Goal: Transaction & Acquisition: Purchase product/service

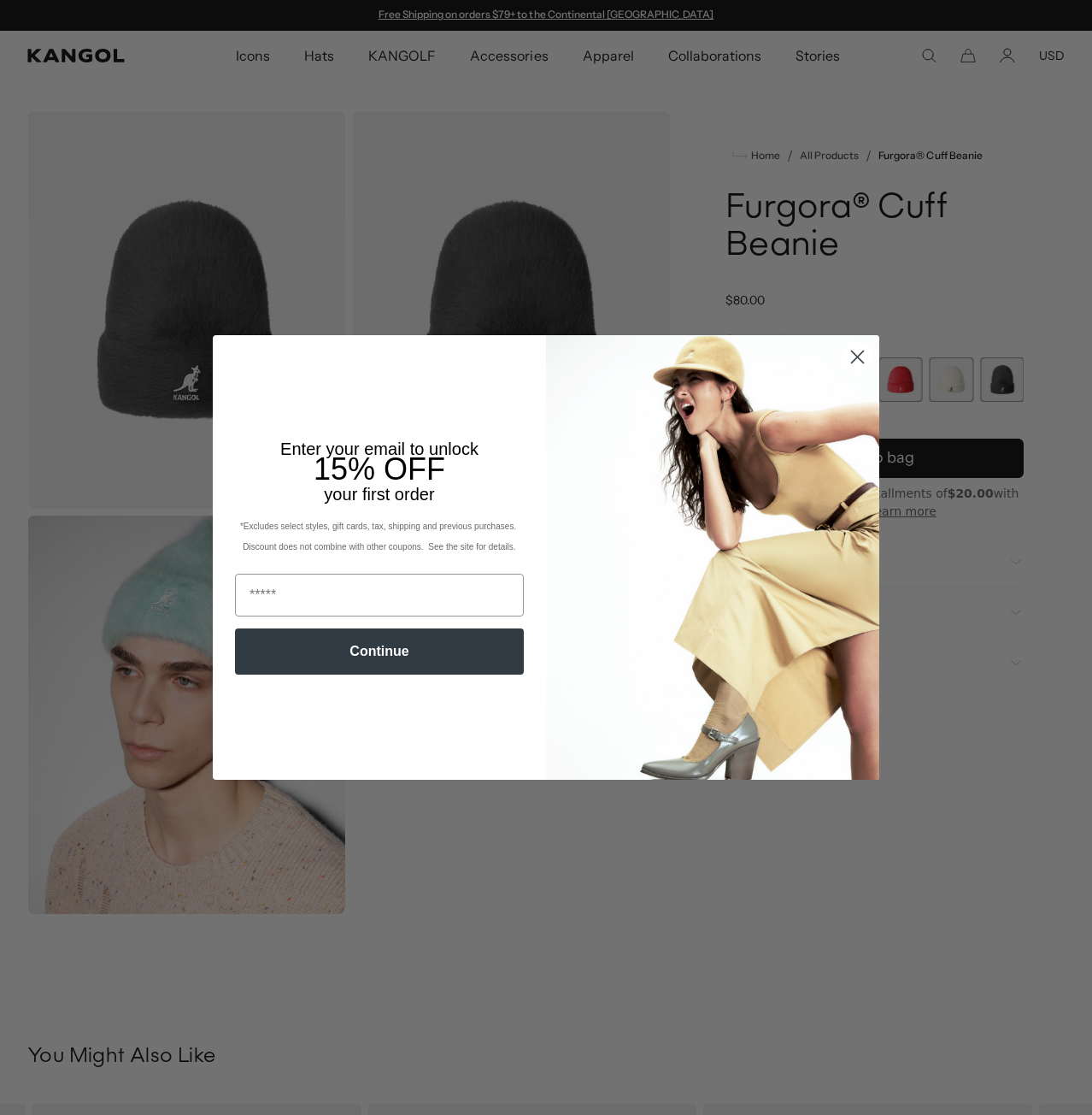
click at [857, 352] on icon "Close dialog" at bounding box center [857, 356] width 12 height 12
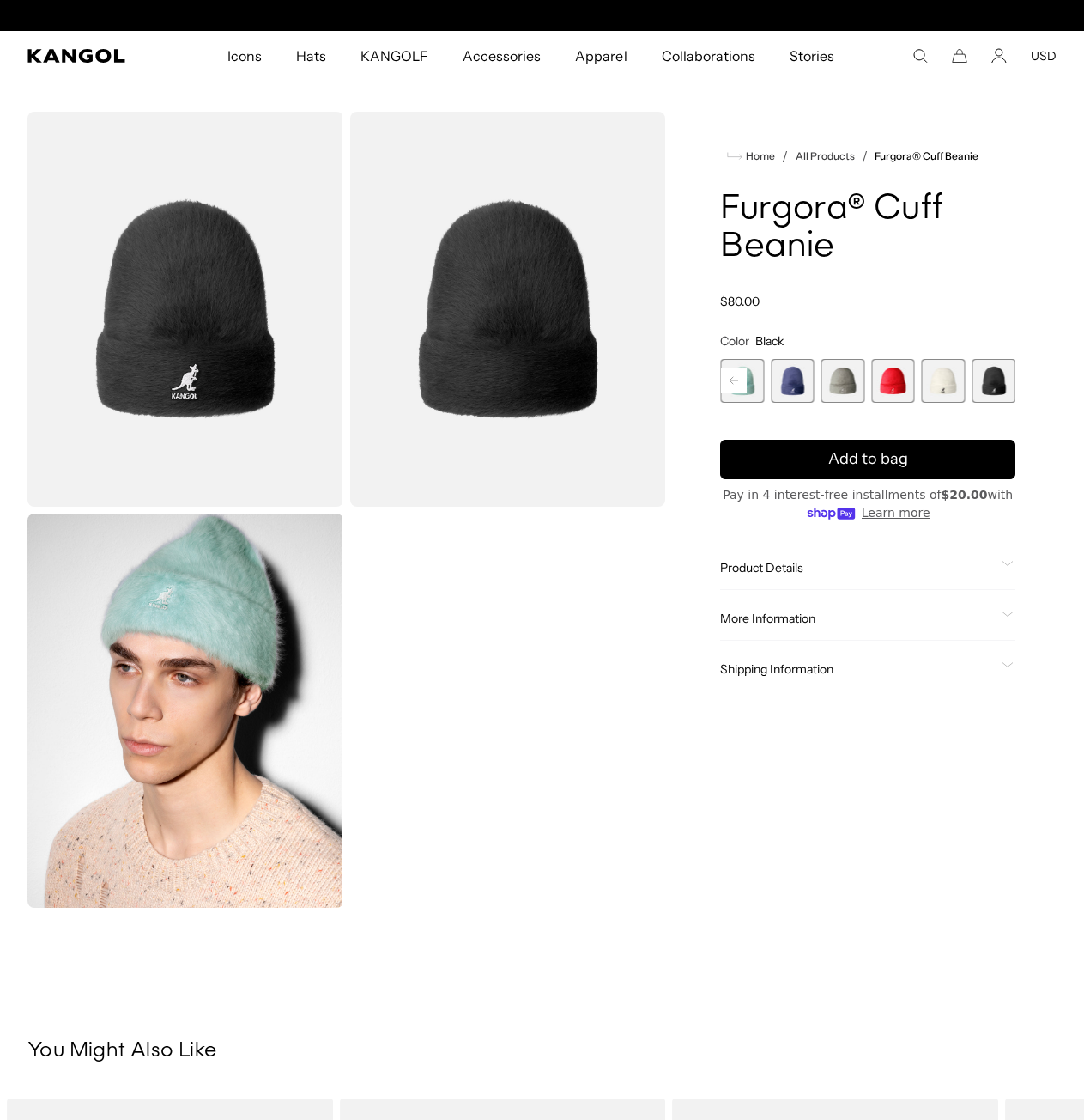
scroll to position [0, 353]
click at [793, 376] on span "3 of 7" at bounding box center [793, 381] width 43 height 43
click at [831, 375] on span "4 of 7" at bounding box center [844, 381] width 43 height 43
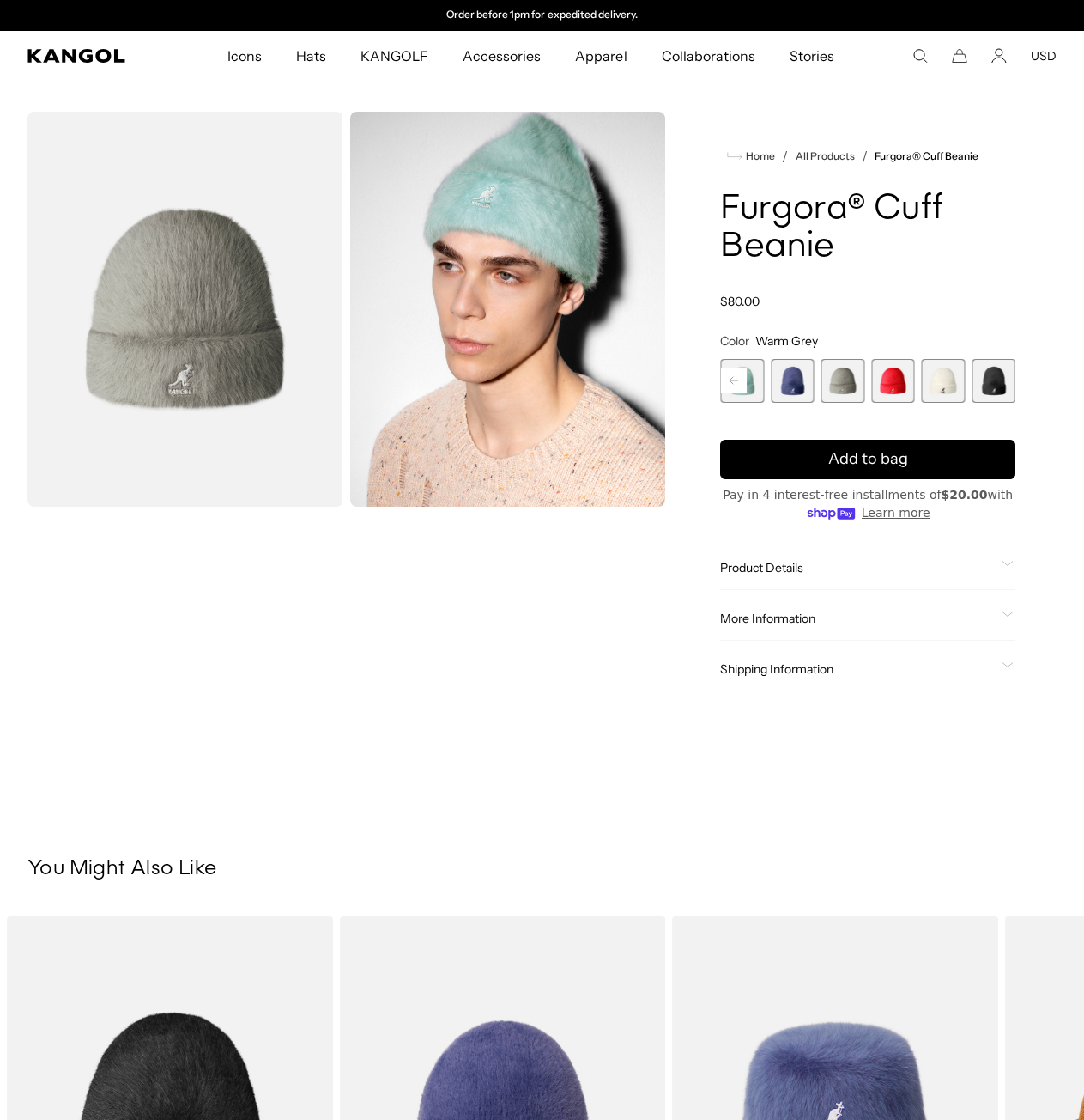
click at [886, 380] on span "5 of 7" at bounding box center [893, 381] width 43 height 43
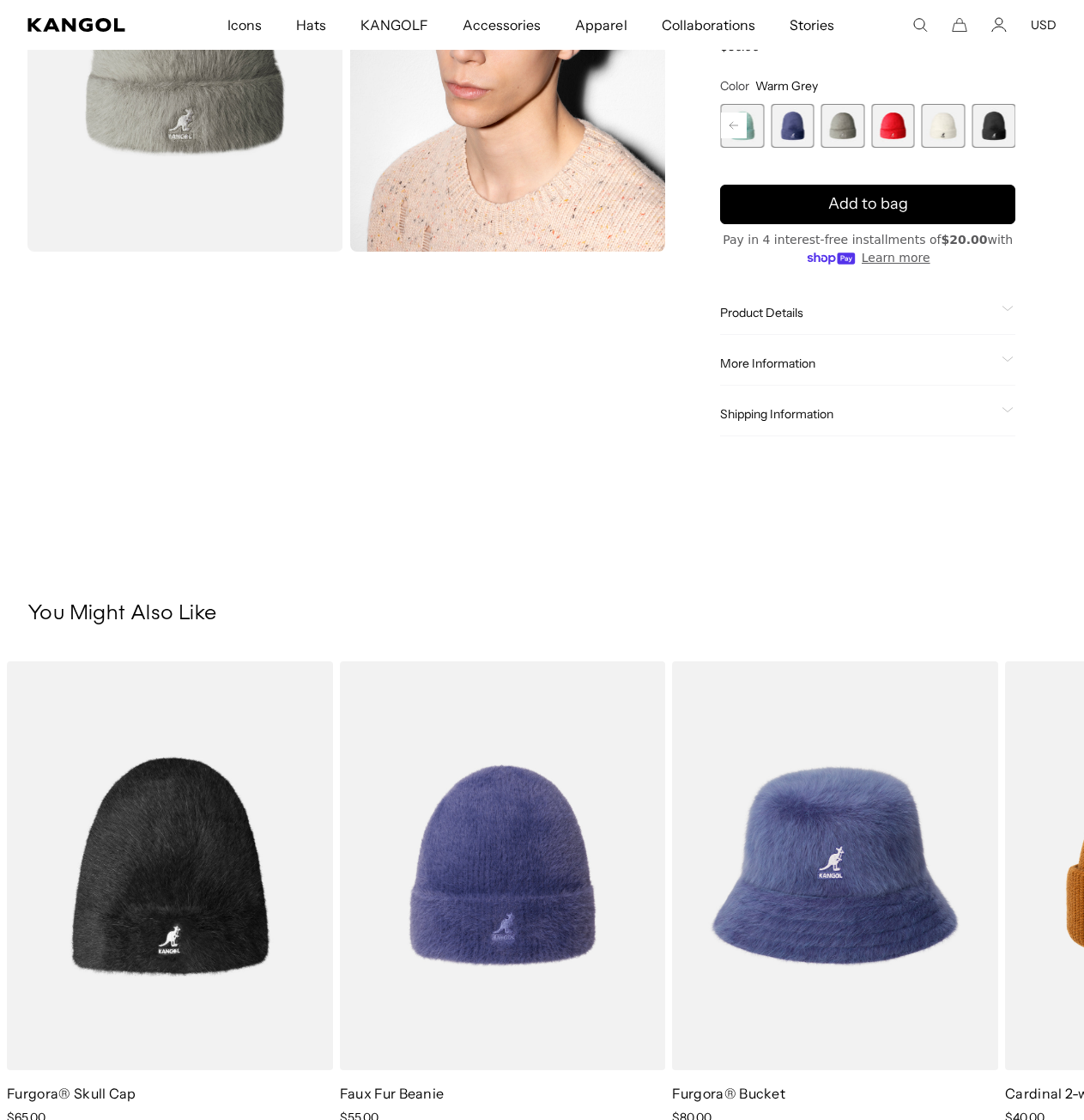
scroll to position [601, 0]
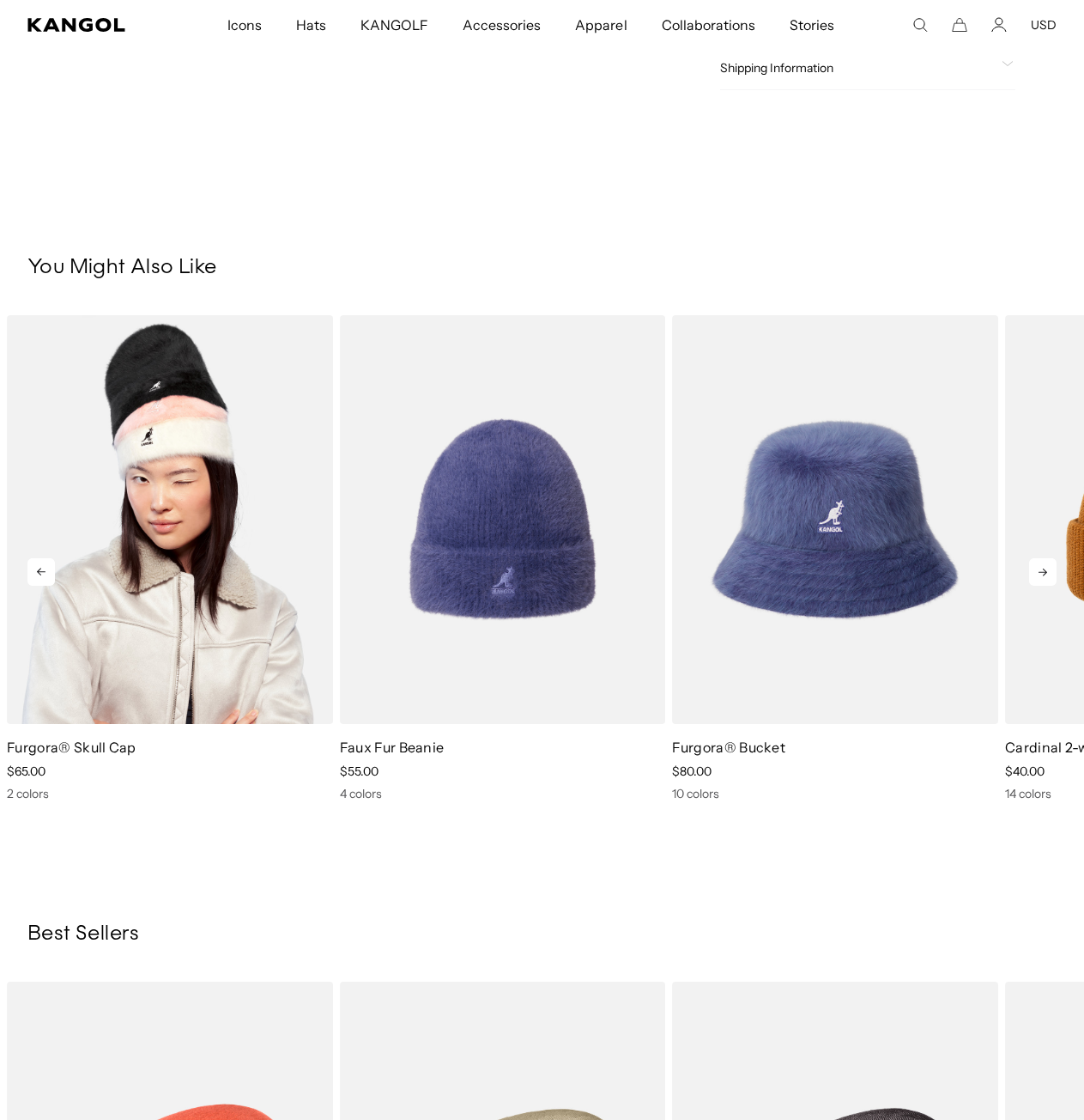
click at [219, 470] on img "1 of 5" at bounding box center [170, 519] width 326 height 409
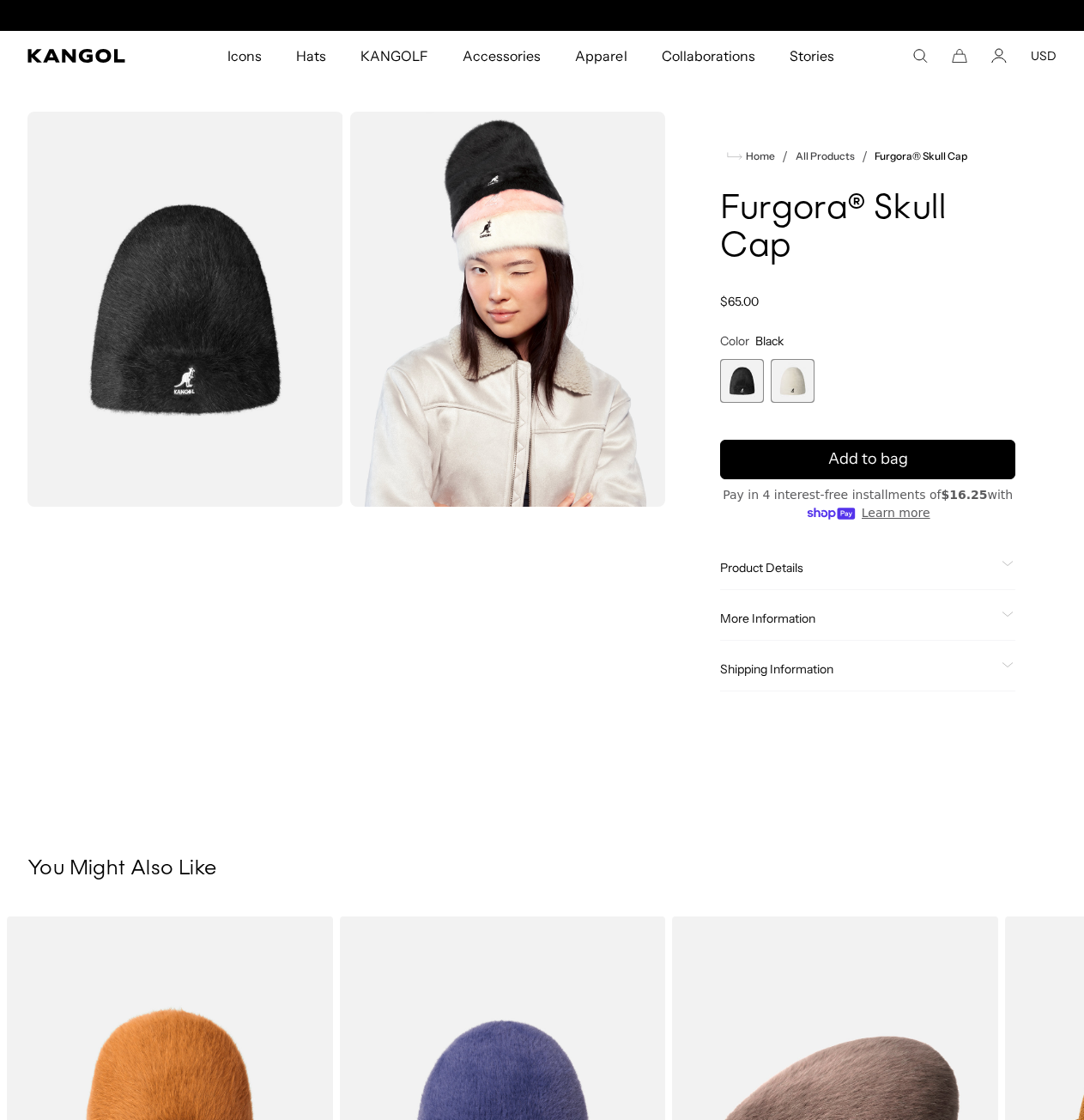
scroll to position [0, 353]
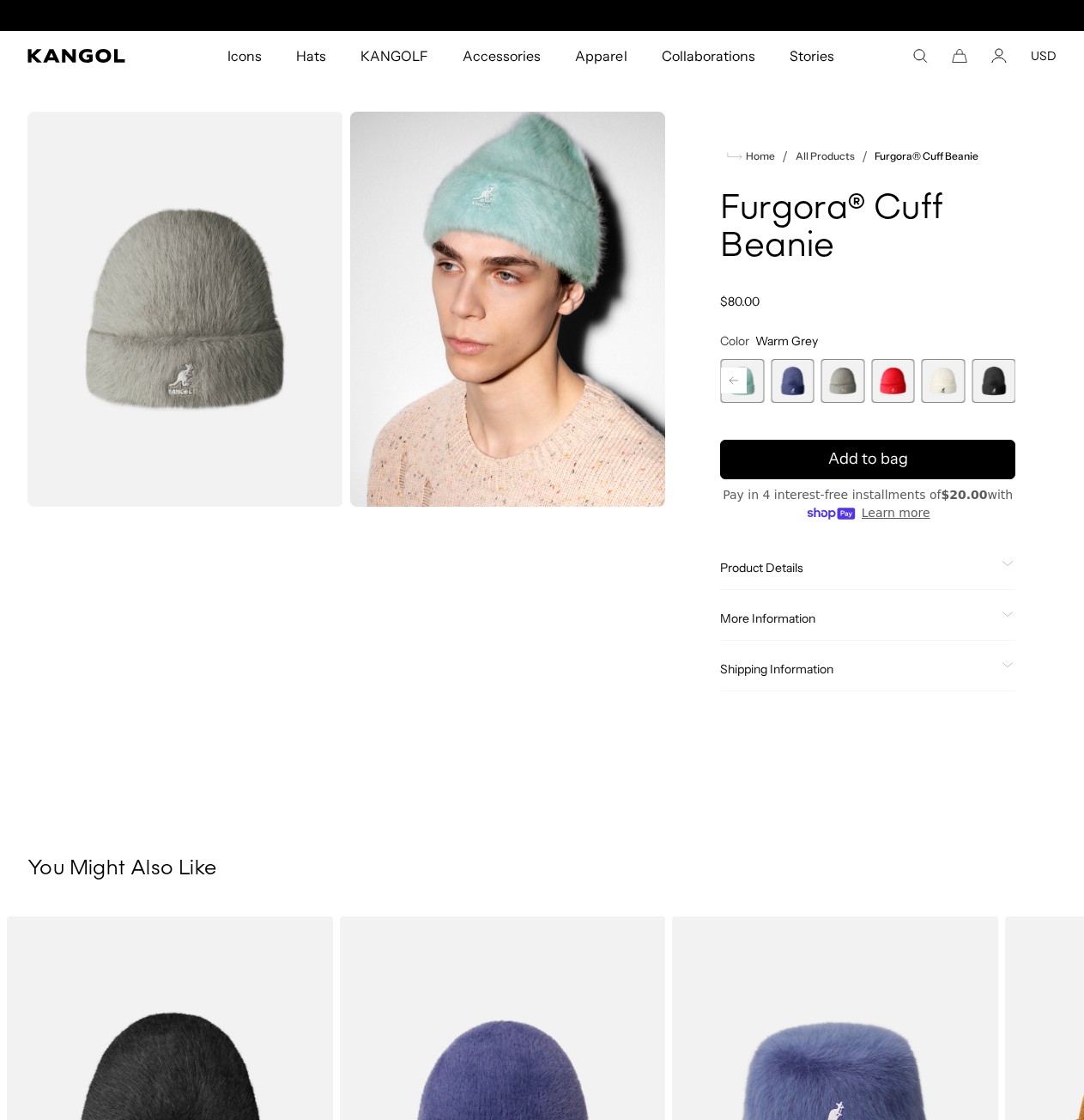
scroll to position [0, 353]
